Goal: Communication & Community: Connect with others

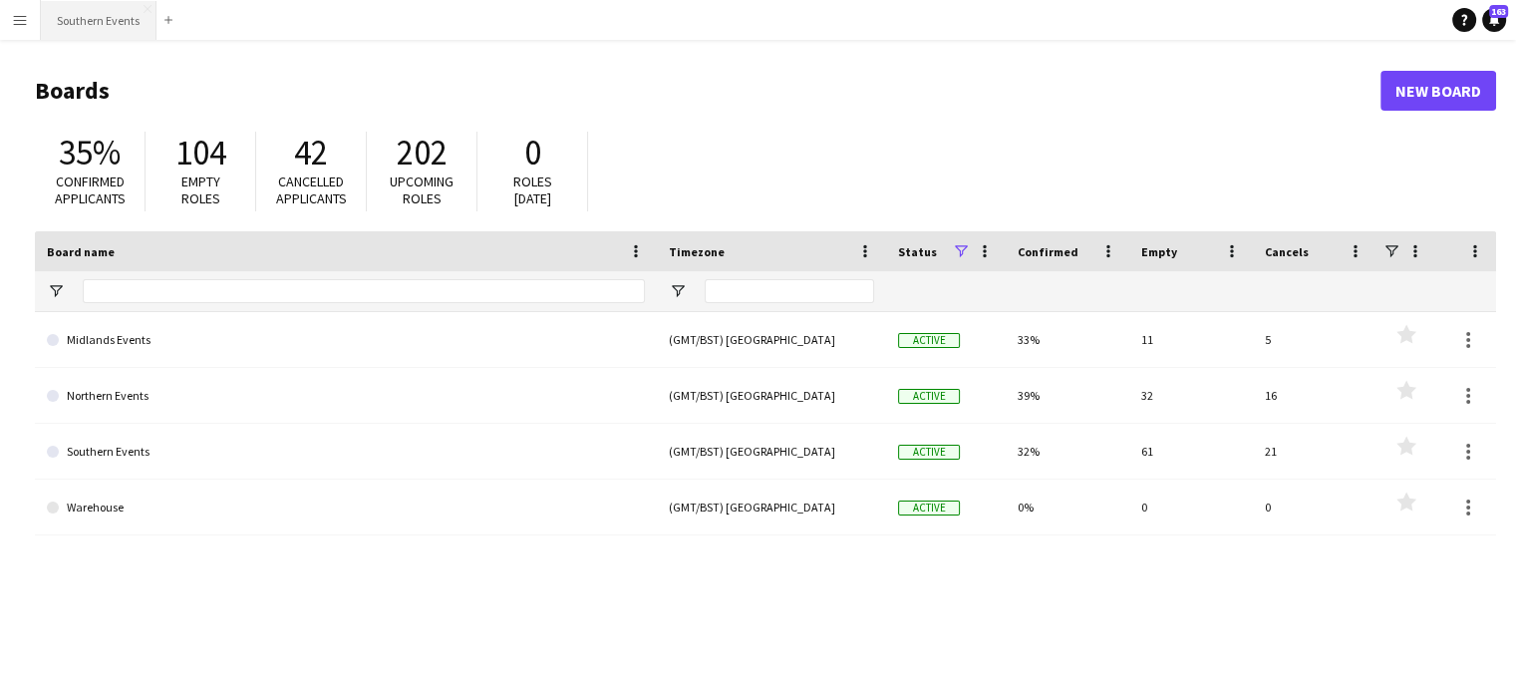
click at [80, 20] on button "Southern Events Close" at bounding box center [99, 20] width 116 height 39
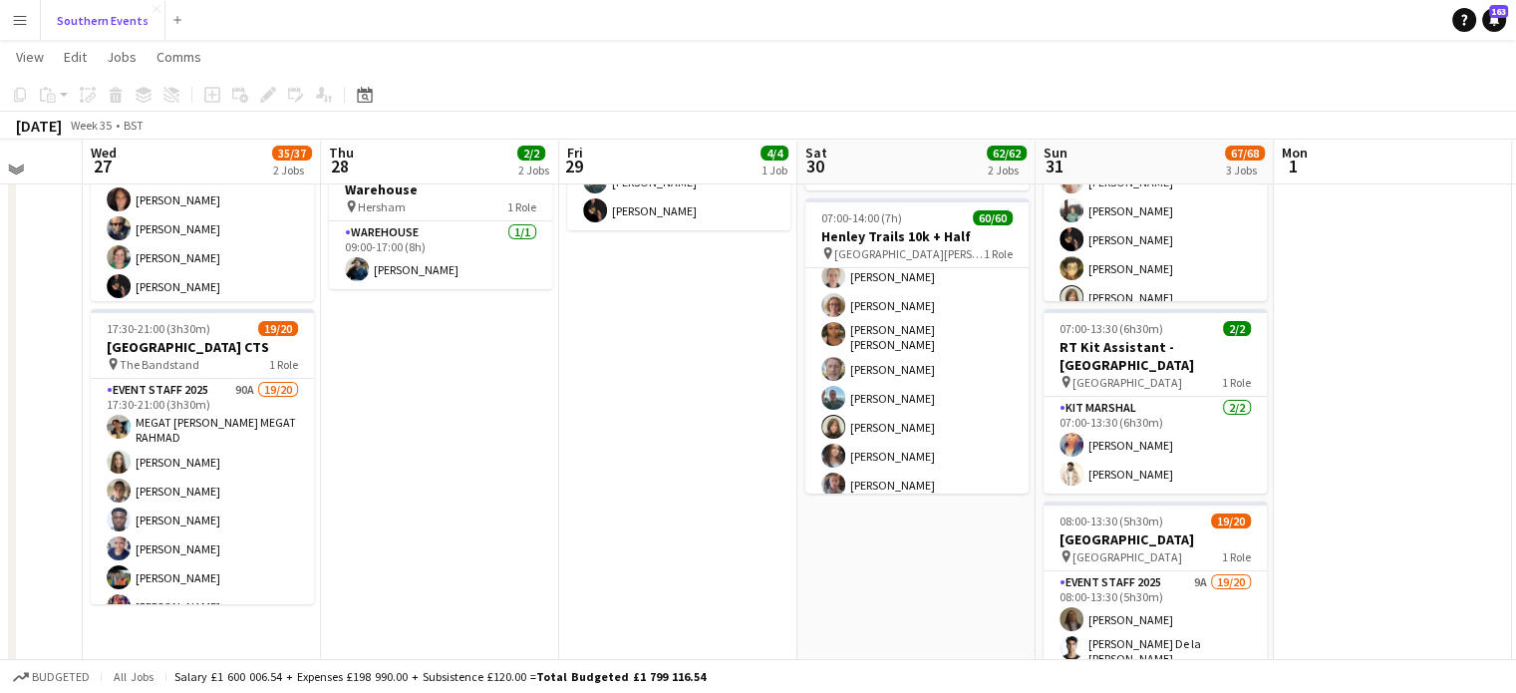
scroll to position [235, 0]
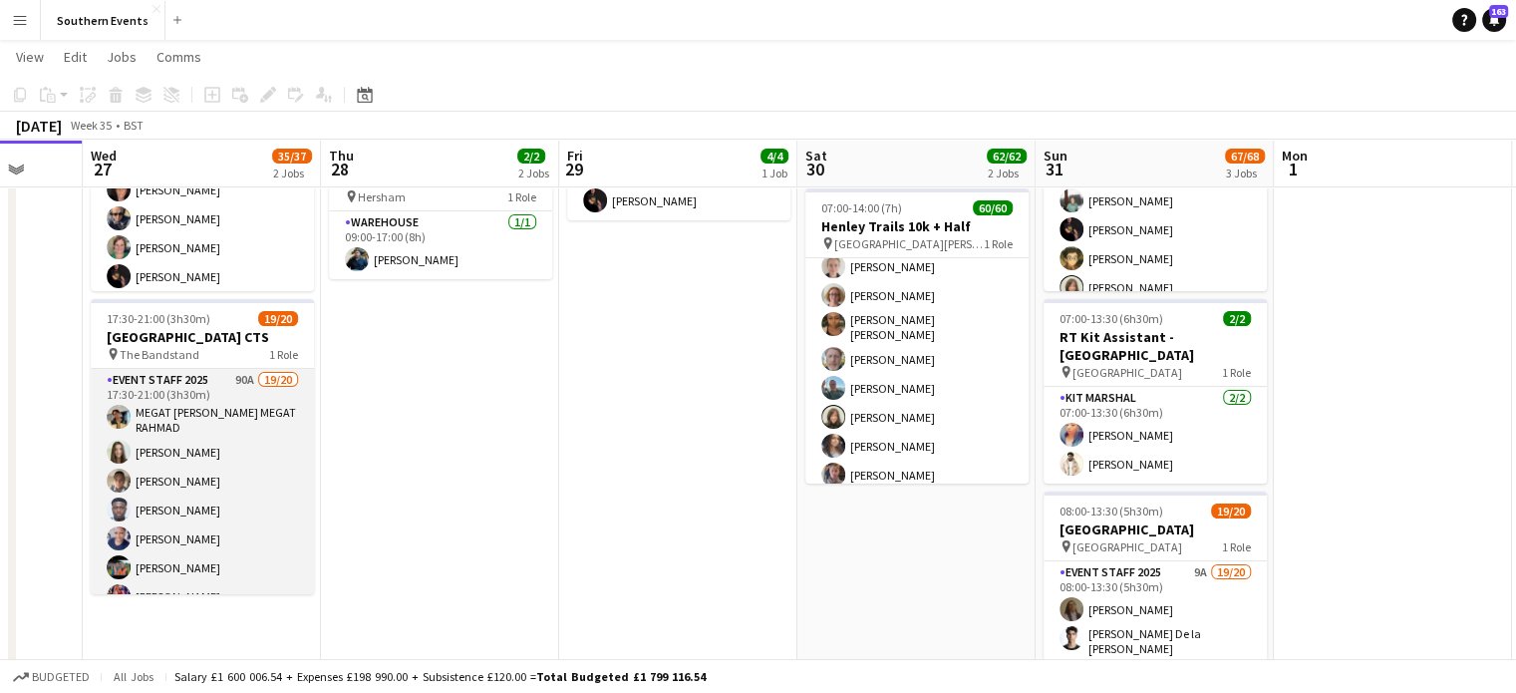
click at [232, 488] on app-card-role "Event Staff 2025 90A 19/20 17:30-21:00 (3h30m) MEGAT [PERSON_NAME] MEGAT RAHMAD…" at bounding box center [202, 680] width 223 height 623
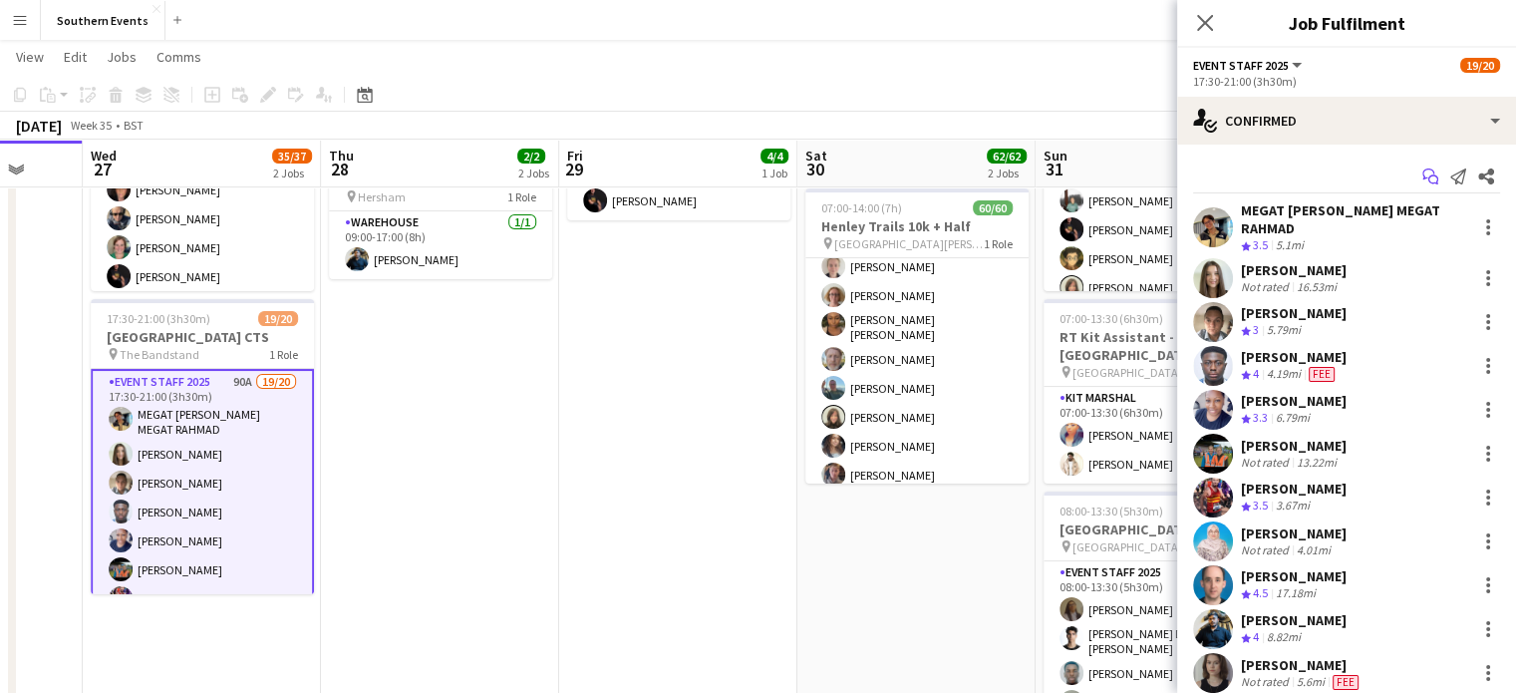
click at [1422, 171] on icon "Start chat" at bounding box center [1430, 176] width 16 height 16
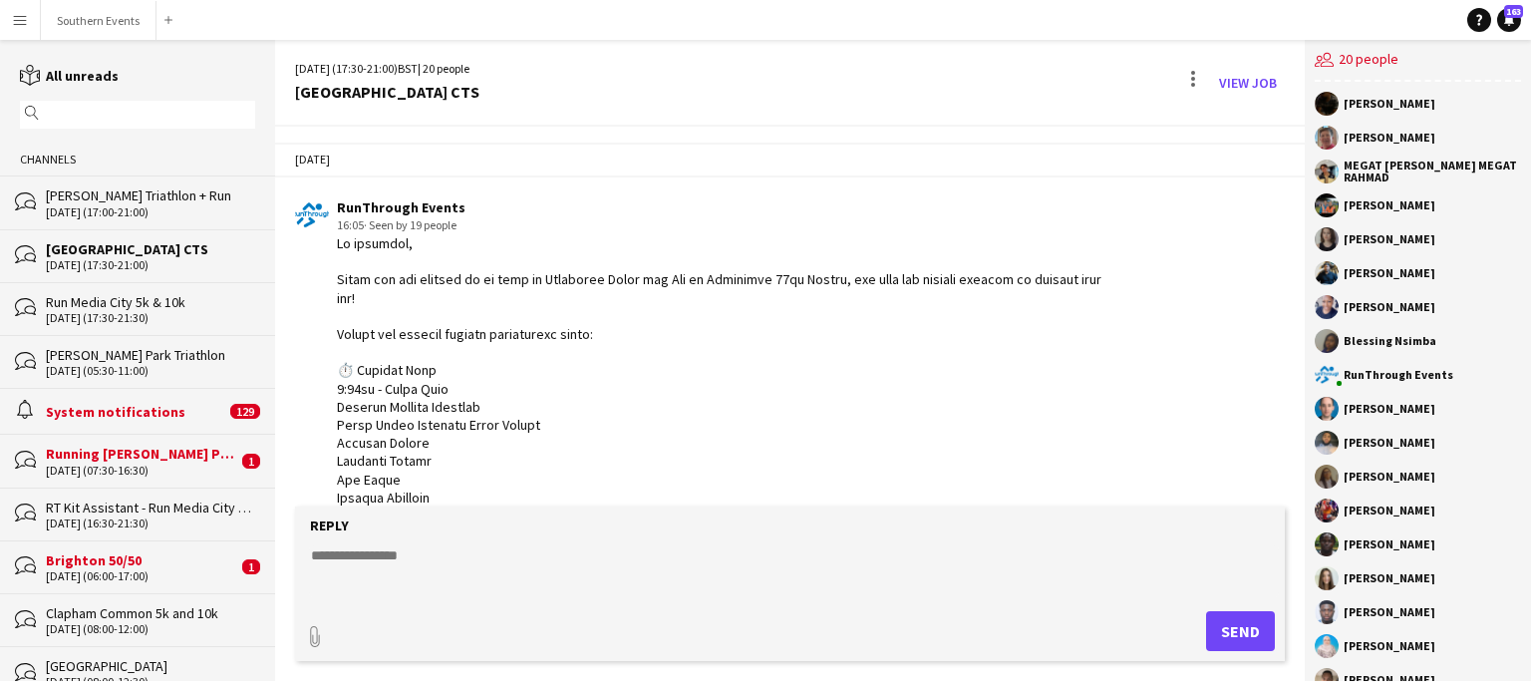
scroll to position [3023, 0]
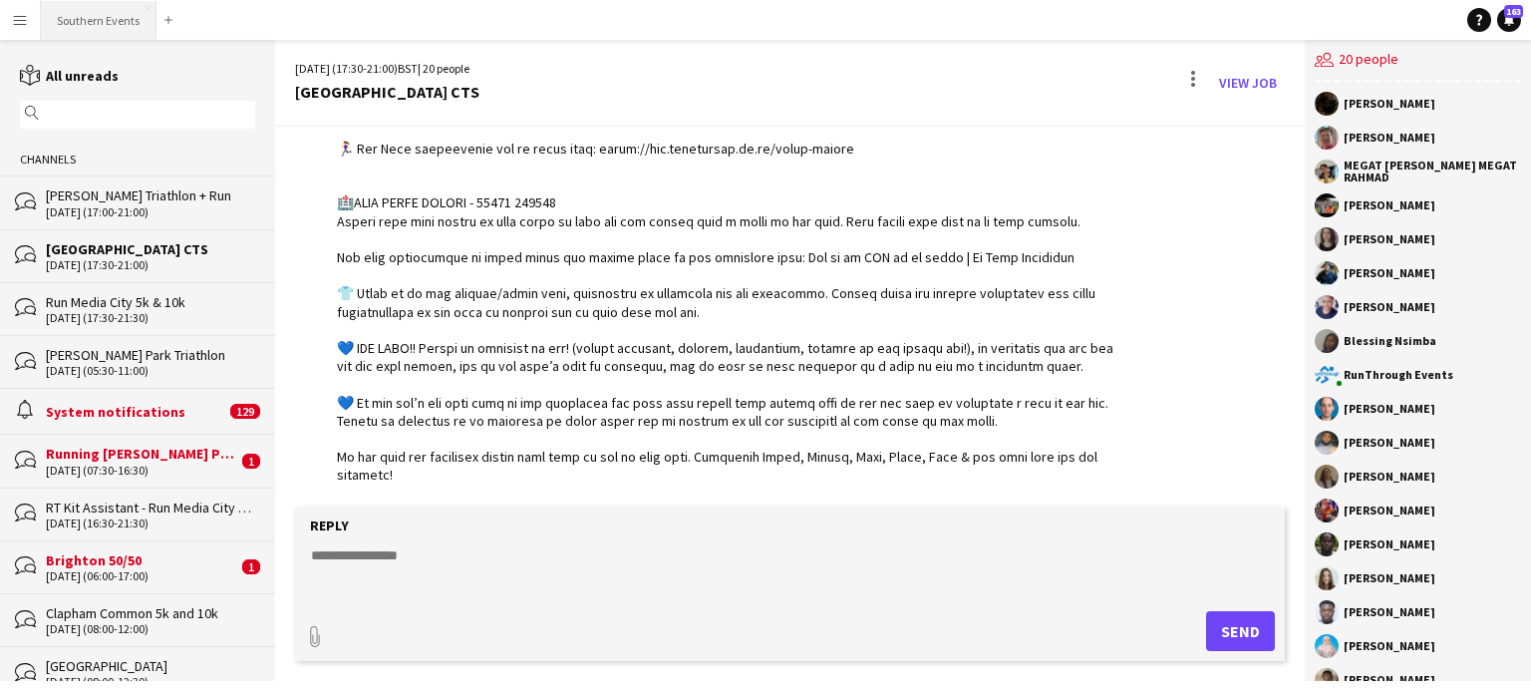
click at [104, 20] on button "Southern Events Close" at bounding box center [99, 20] width 116 height 39
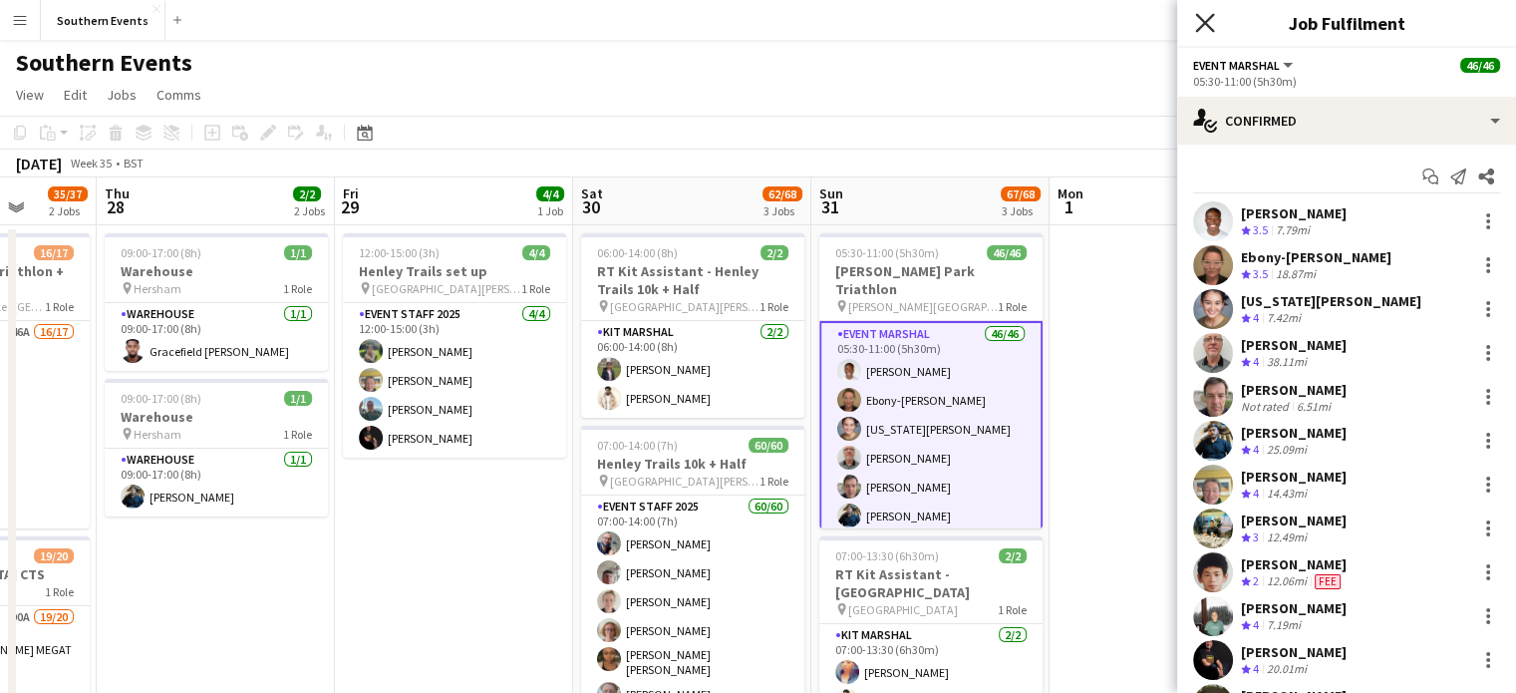
click at [1204, 23] on icon at bounding box center [1204, 22] width 19 height 19
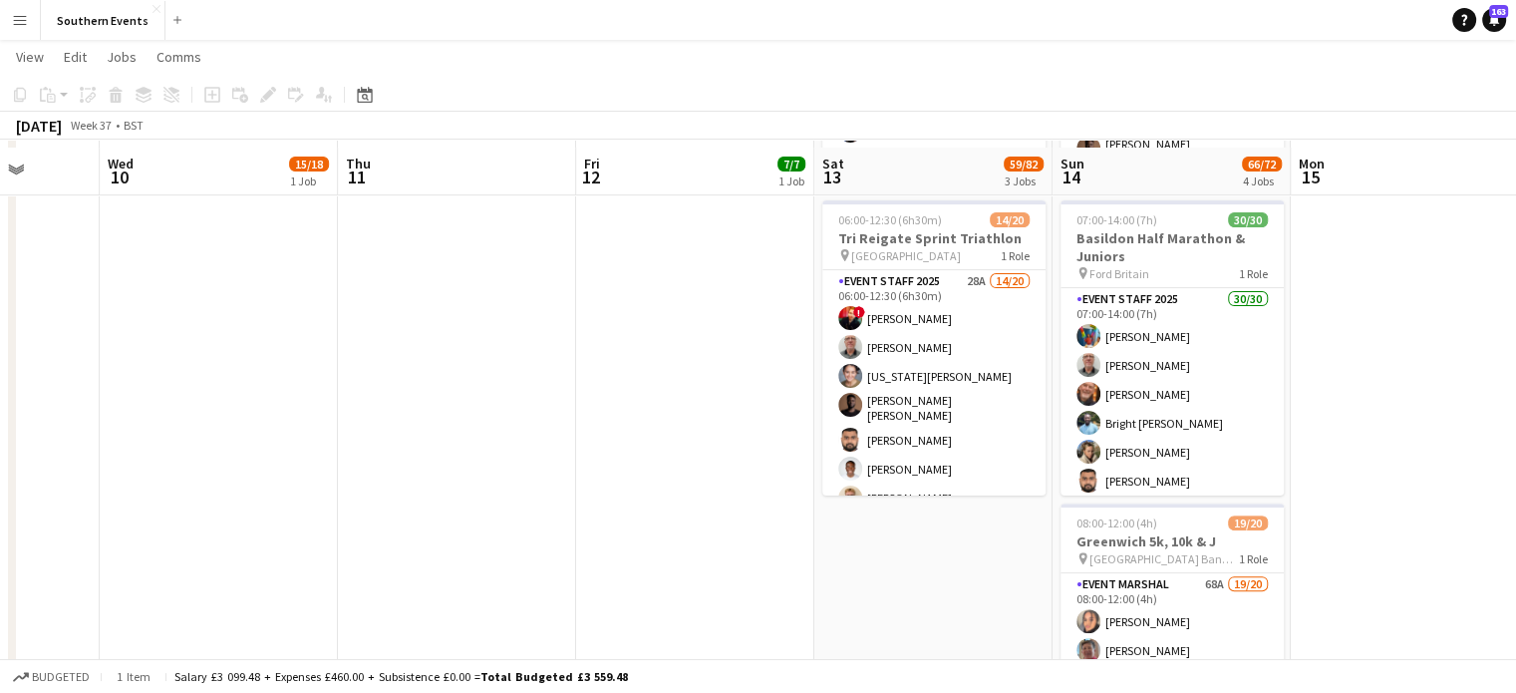
scroll to position [534, 0]
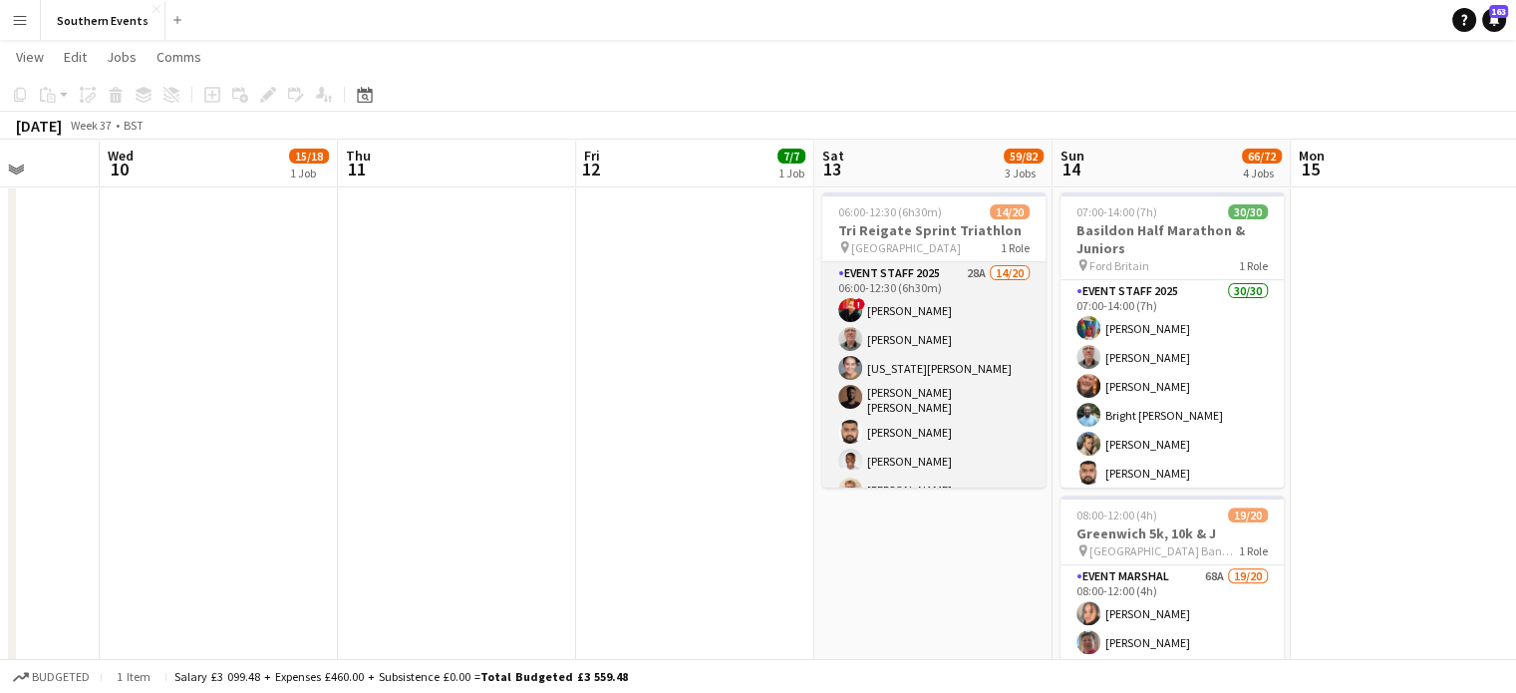
click at [932, 411] on app-card-role "Event Staff 2025 28A 14/20 06:00-12:30 (6h30m) ! [PERSON_NAME] [PERSON_NAME] [U…" at bounding box center [933, 573] width 223 height 623
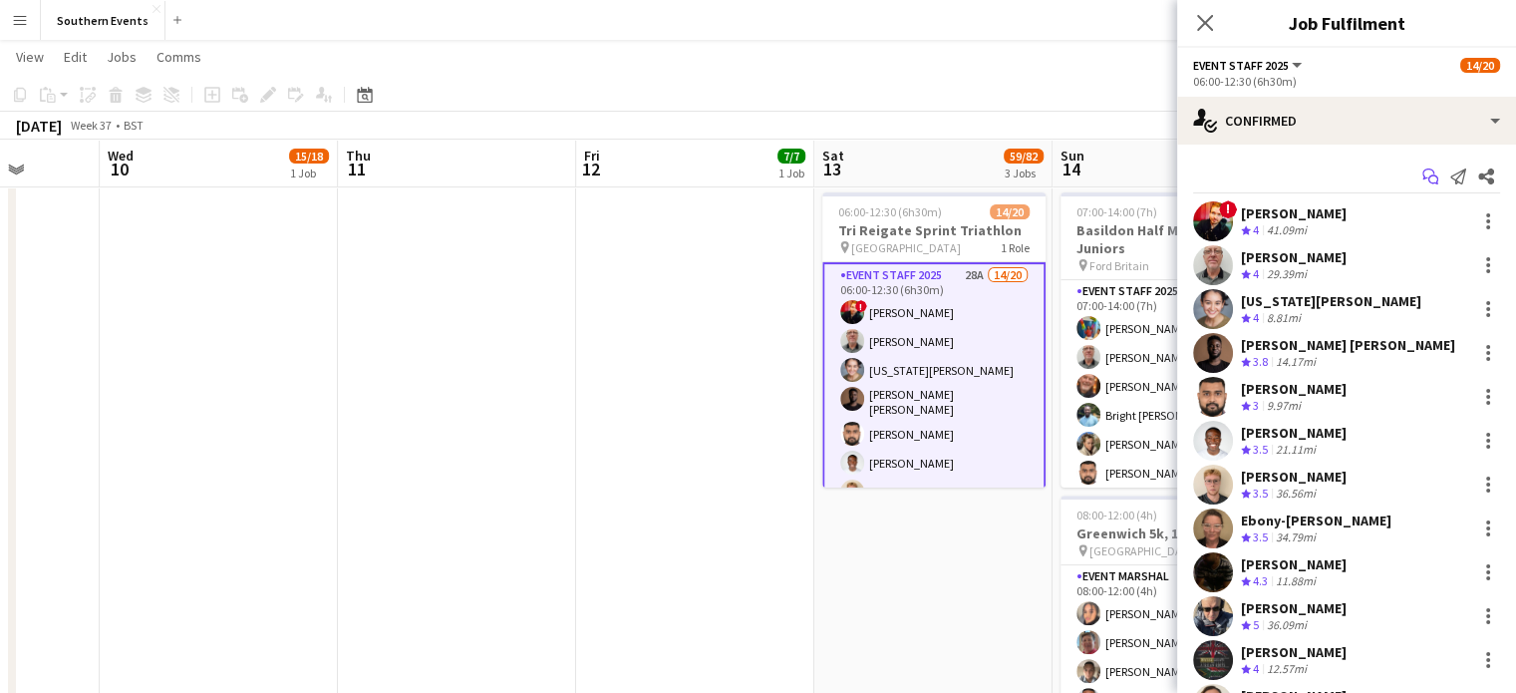
click at [1422, 177] on icon "Start chat" at bounding box center [1430, 176] width 16 height 16
click at [1422, 172] on icon "Start chat" at bounding box center [1430, 176] width 16 height 16
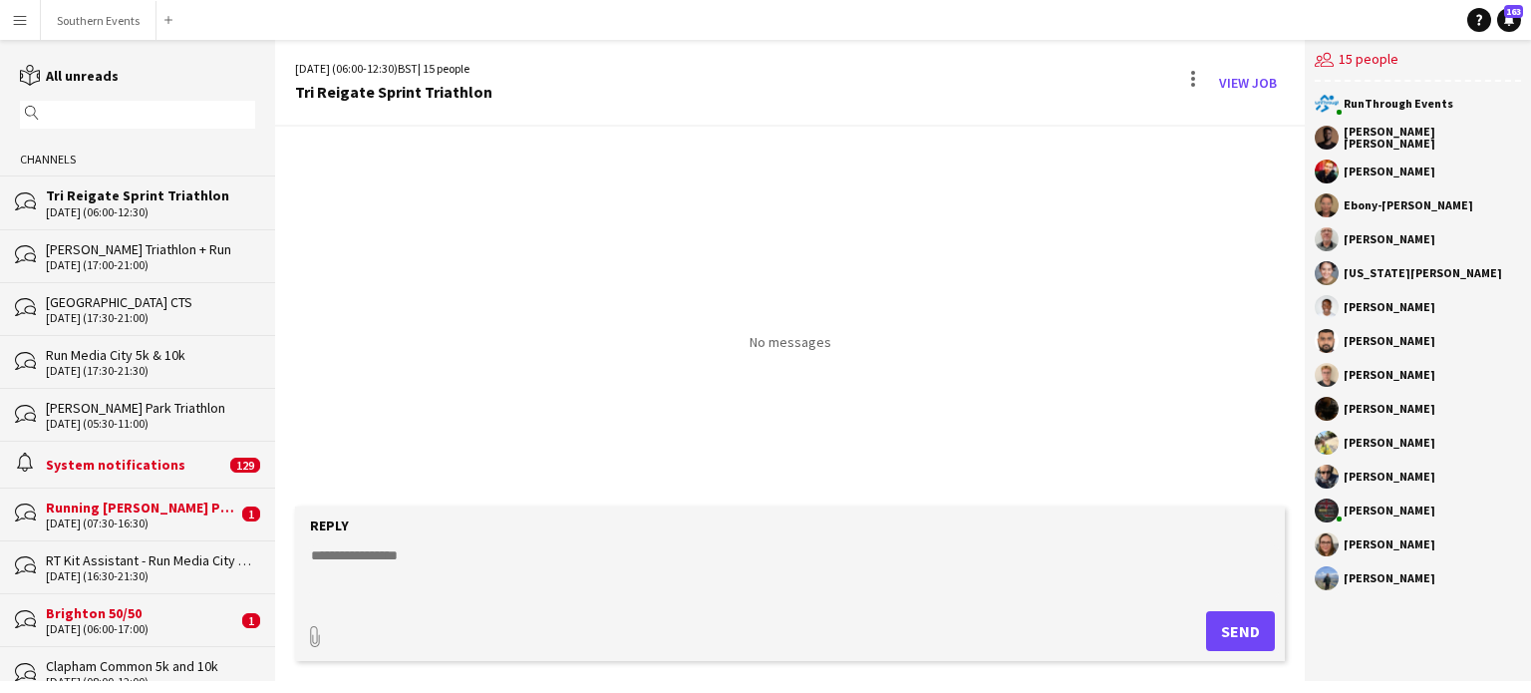
drag, startPoint x: 1345, startPoint y: 137, endPoint x: 1439, endPoint y: 607, distance: 479.9
click at [1439, 607] on div "RunThrough Events [PERSON_NAME] [PERSON_NAME] [PERSON_NAME] [PERSON_NAME] [US_S…" at bounding box center [1418, 346] width 226 height 528
copy div "[PERSON_NAME] [PERSON_NAME] [PERSON_NAME] [PERSON_NAME] [US_STATE][PERSON_NAME]…"
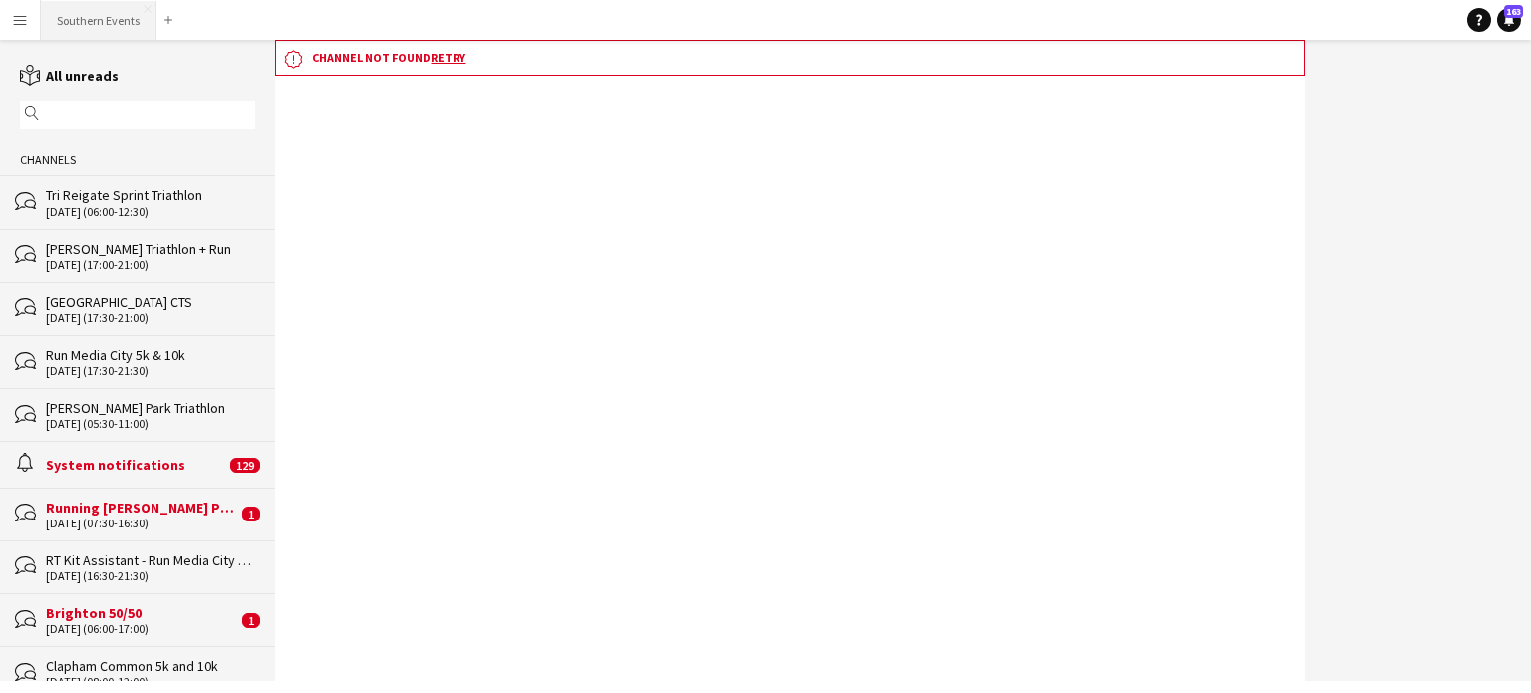
click at [113, 23] on button "Southern Events Close" at bounding box center [99, 20] width 116 height 39
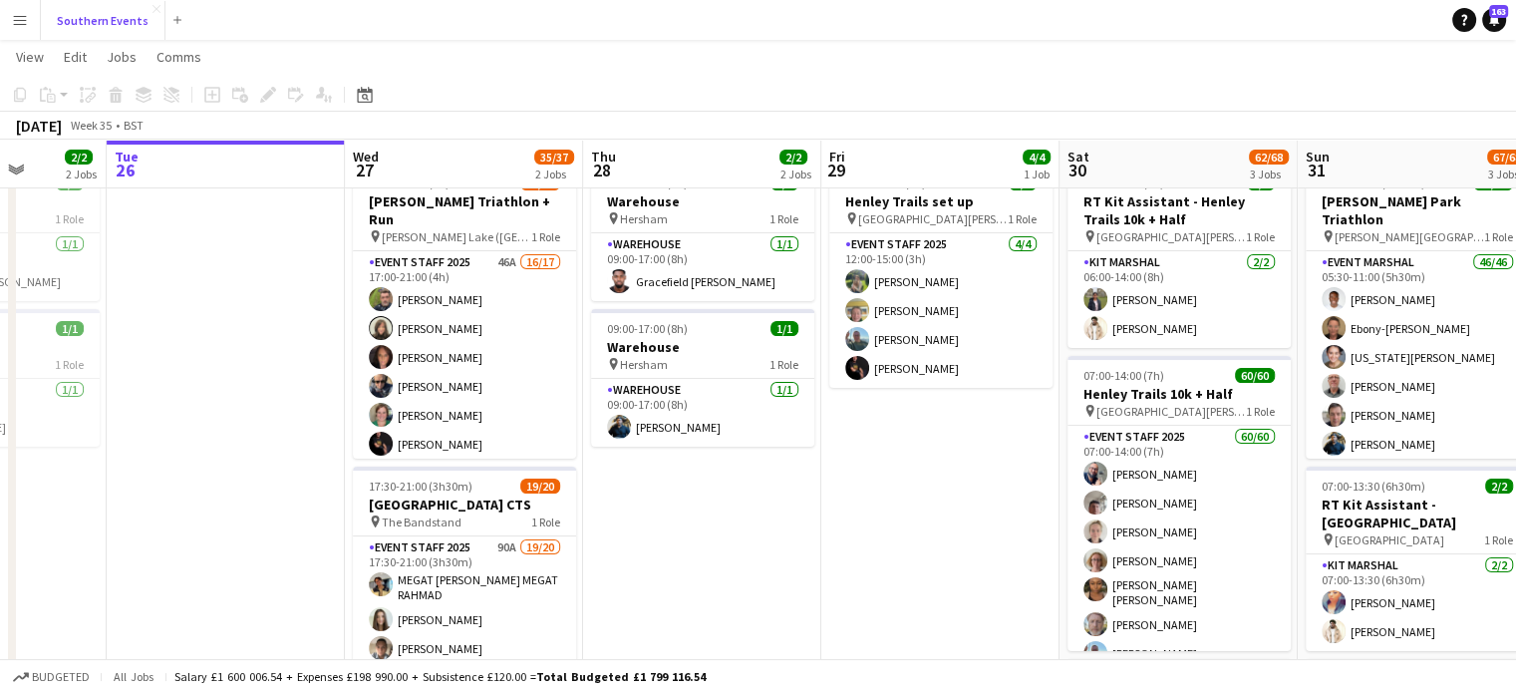
scroll to position [0, 621]
